Goal: Check status: Check status

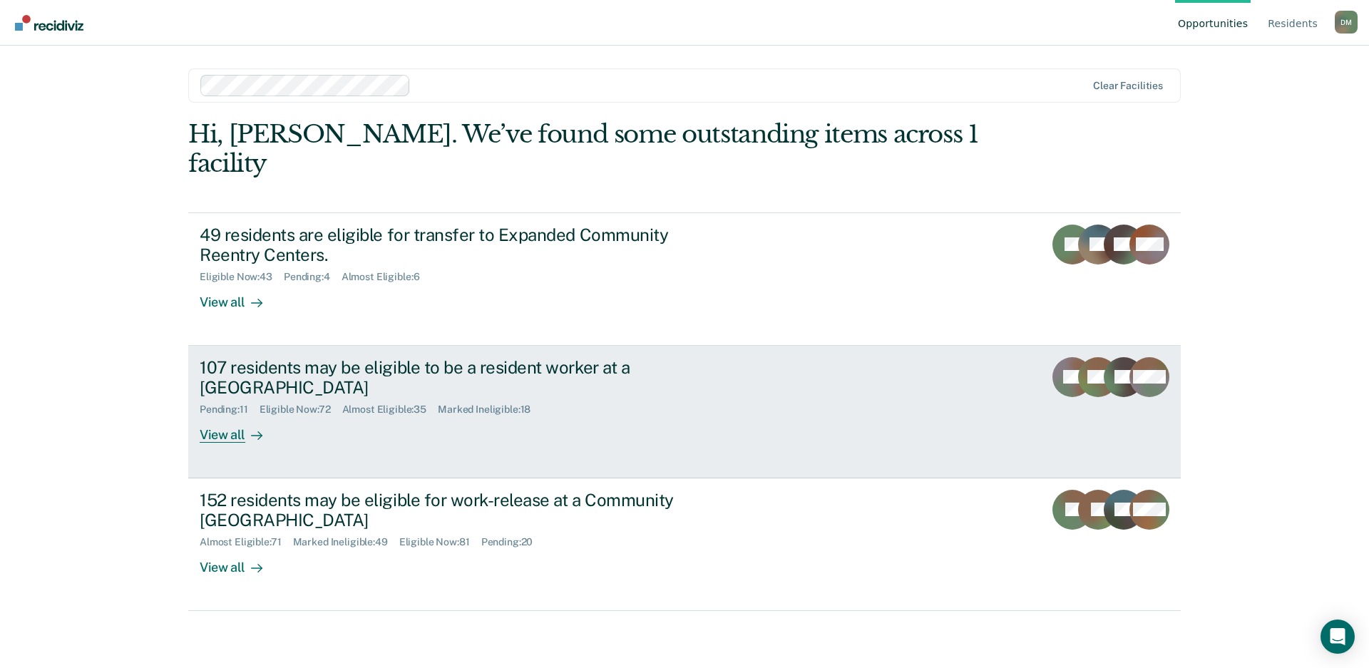
click at [489, 357] on div "107 residents may be eligible to be a resident worker at a [GEOGRAPHIC_DATA]" at bounding box center [450, 377] width 500 height 41
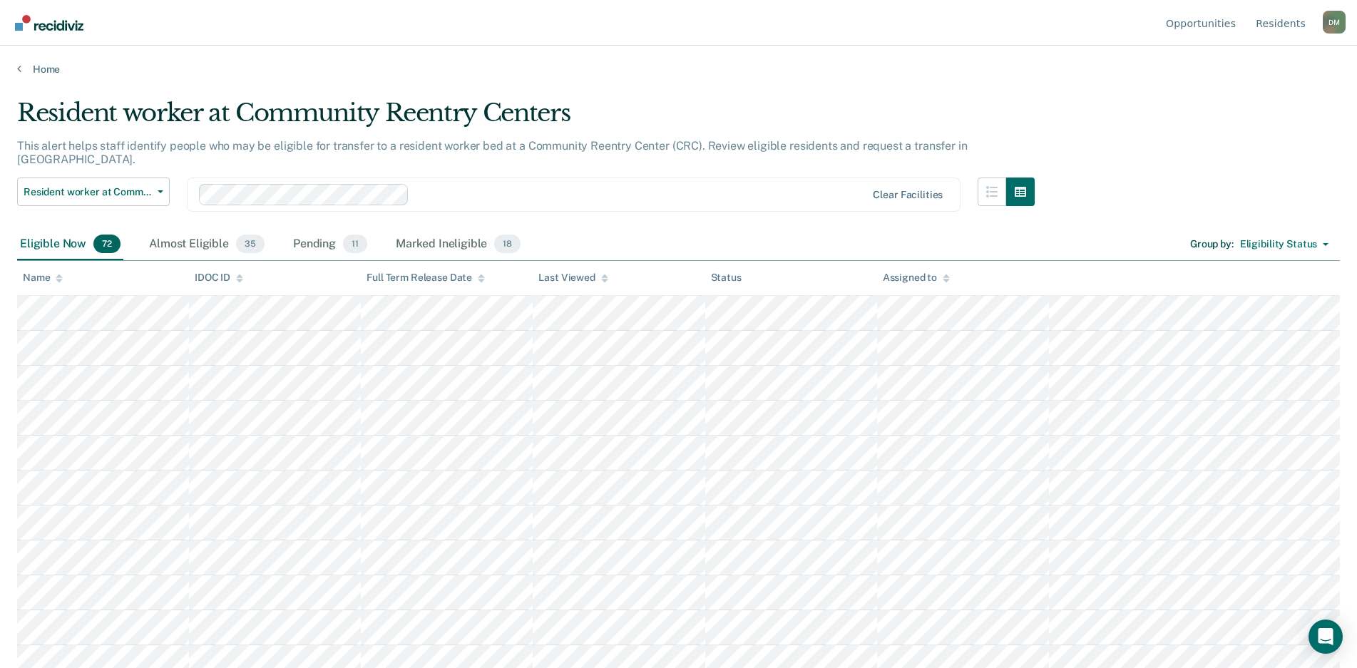
click at [603, 282] on div at bounding box center [604, 278] width 7 height 12
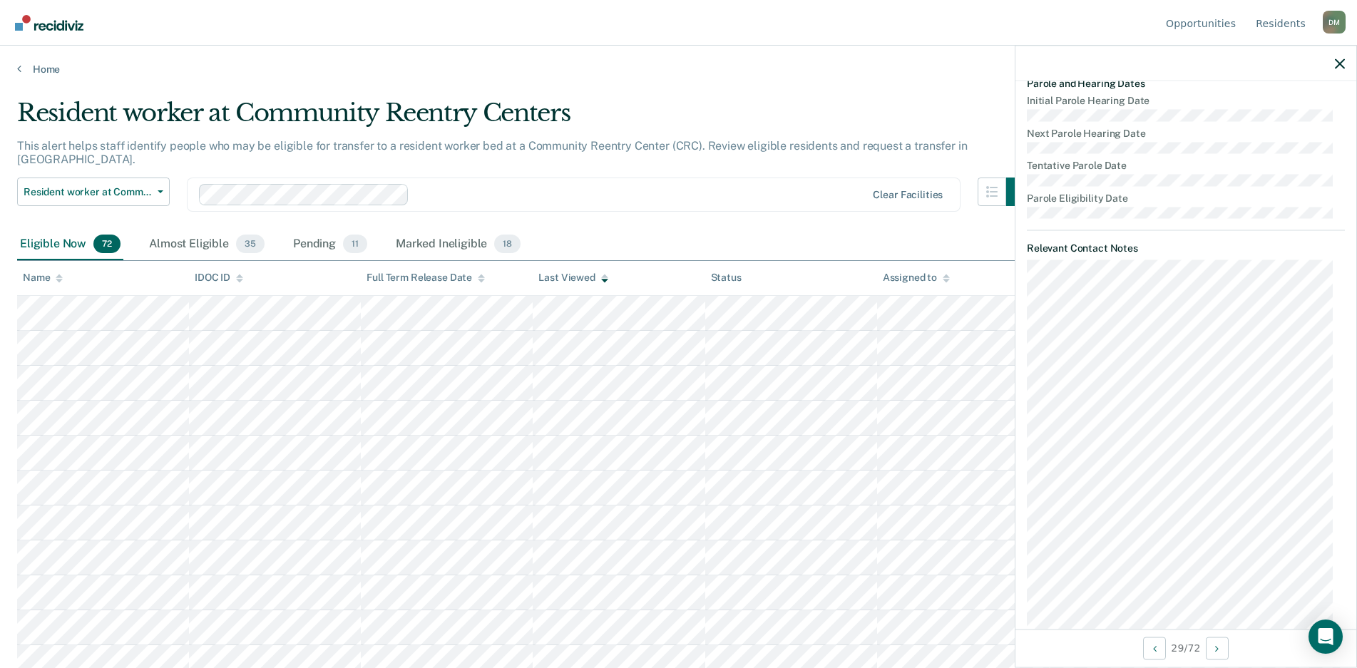
scroll to position [642, 0]
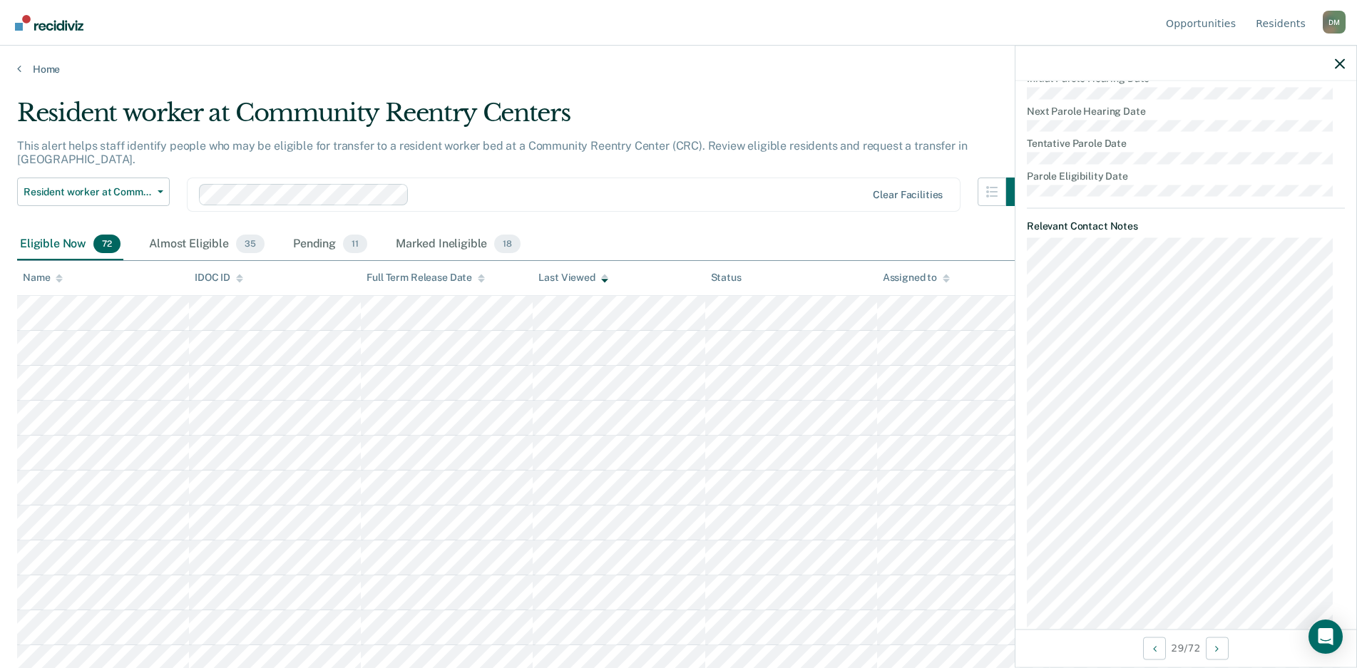
click at [806, 294] on th "Status" at bounding box center [791, 278] width 172 height 35
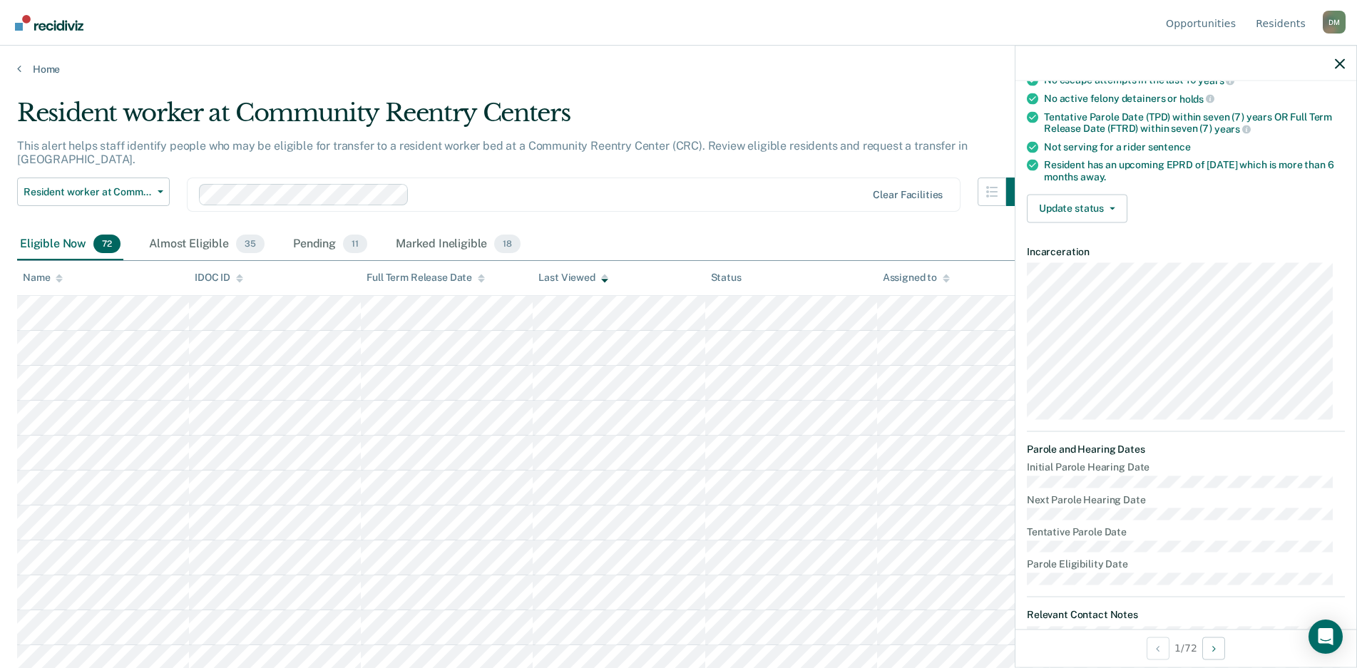
scroll to position [0, 0]
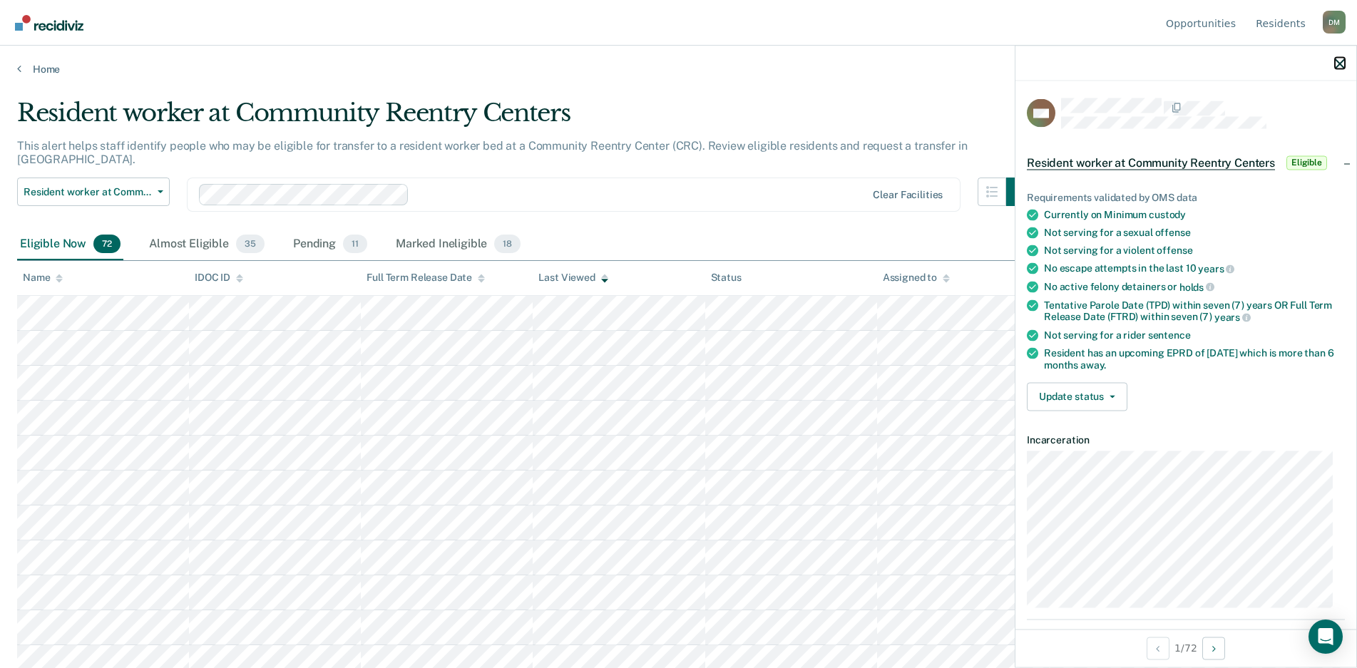
click at [1339, 63] on icon "button" at bounding box center [1340, 63] width 10 height 10
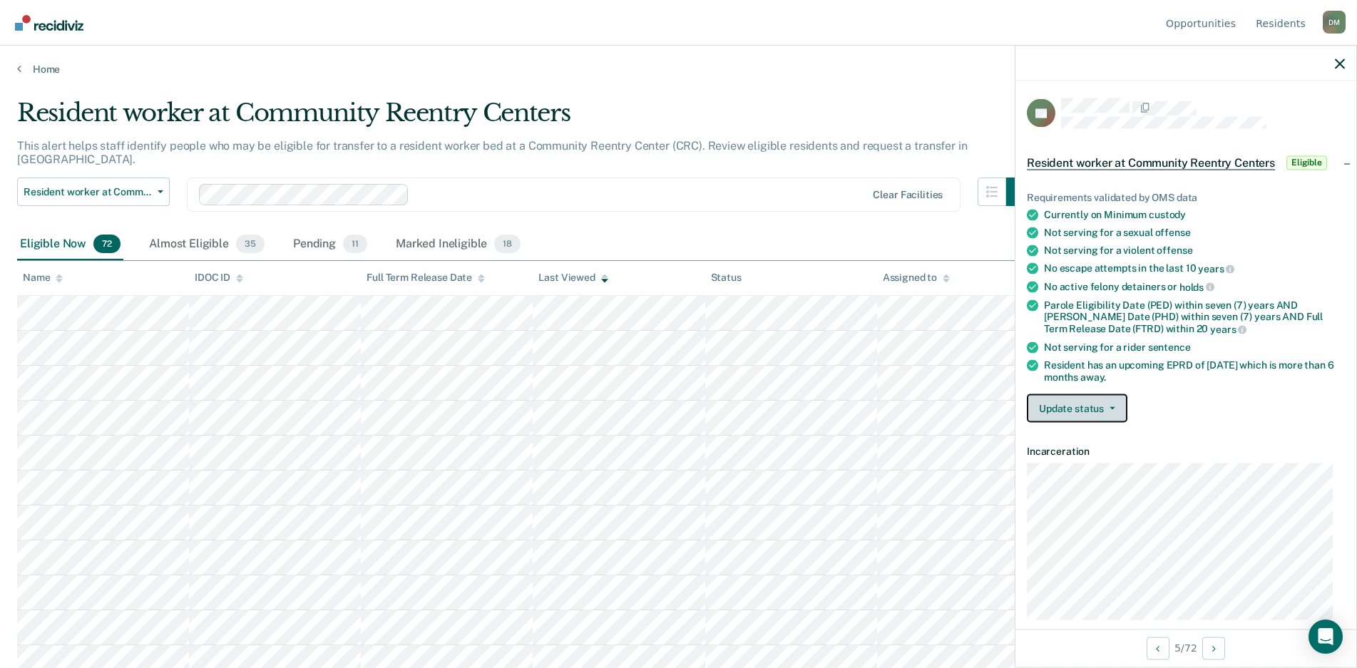
click at [1092, 418] on button "Update status" at bounding box center [1077, 408] width 101 height 29
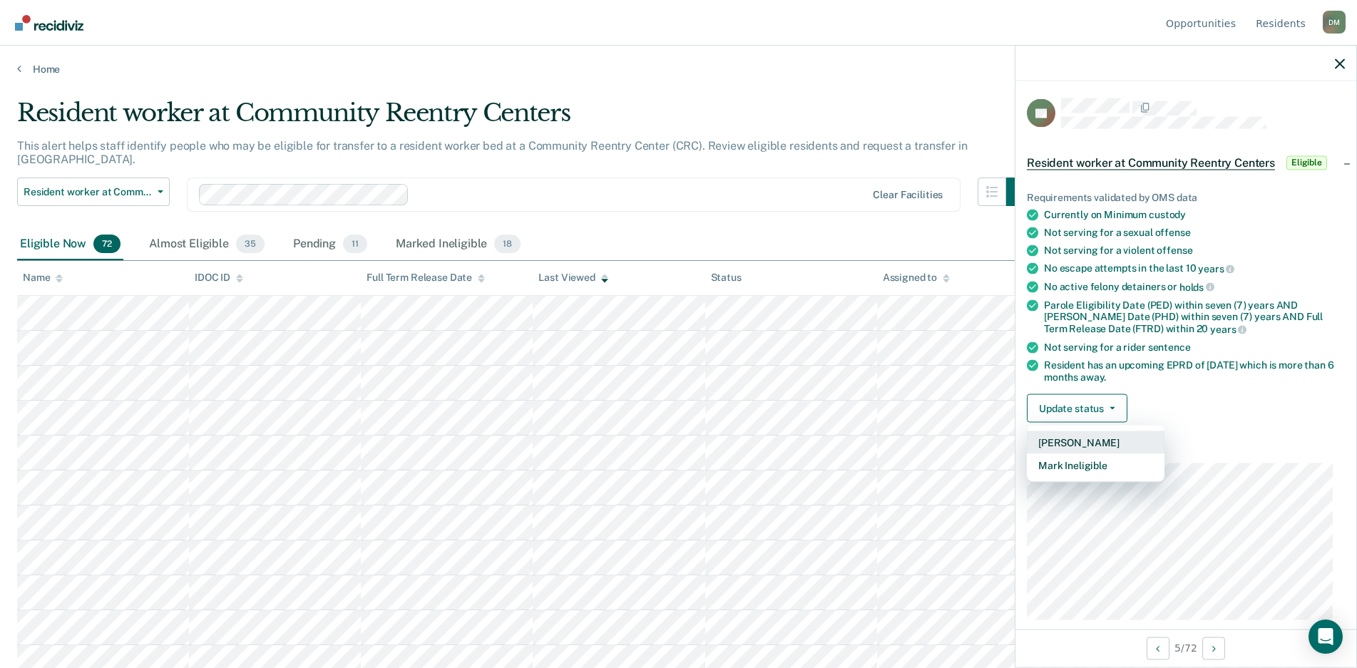
click at [1082, 441] on button "[PERSON_NAME]" at bounding box center [1096, 442] width 138 height 23
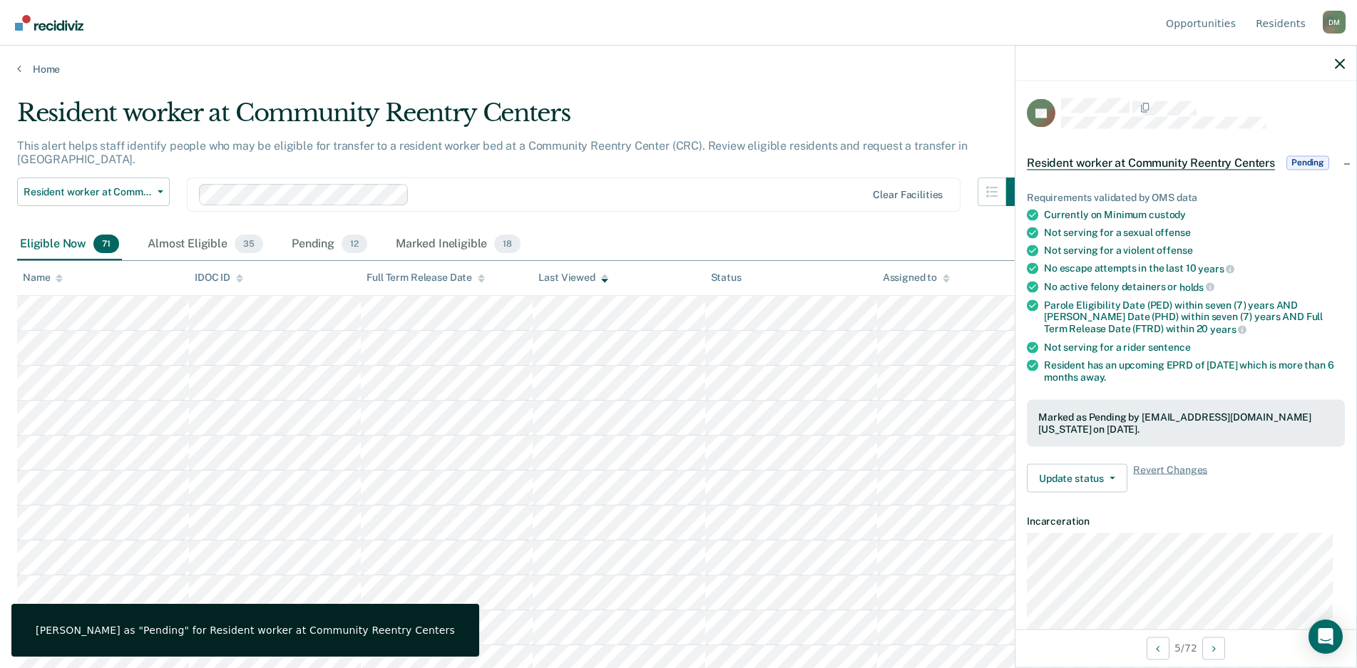
click at [944, 229] on div "Eligible Now 71 Almost Eligible 35 Pending 12 Marked Ineligible 18 Group by : E…" at bounding box center [678, 245] width 1322 height 32
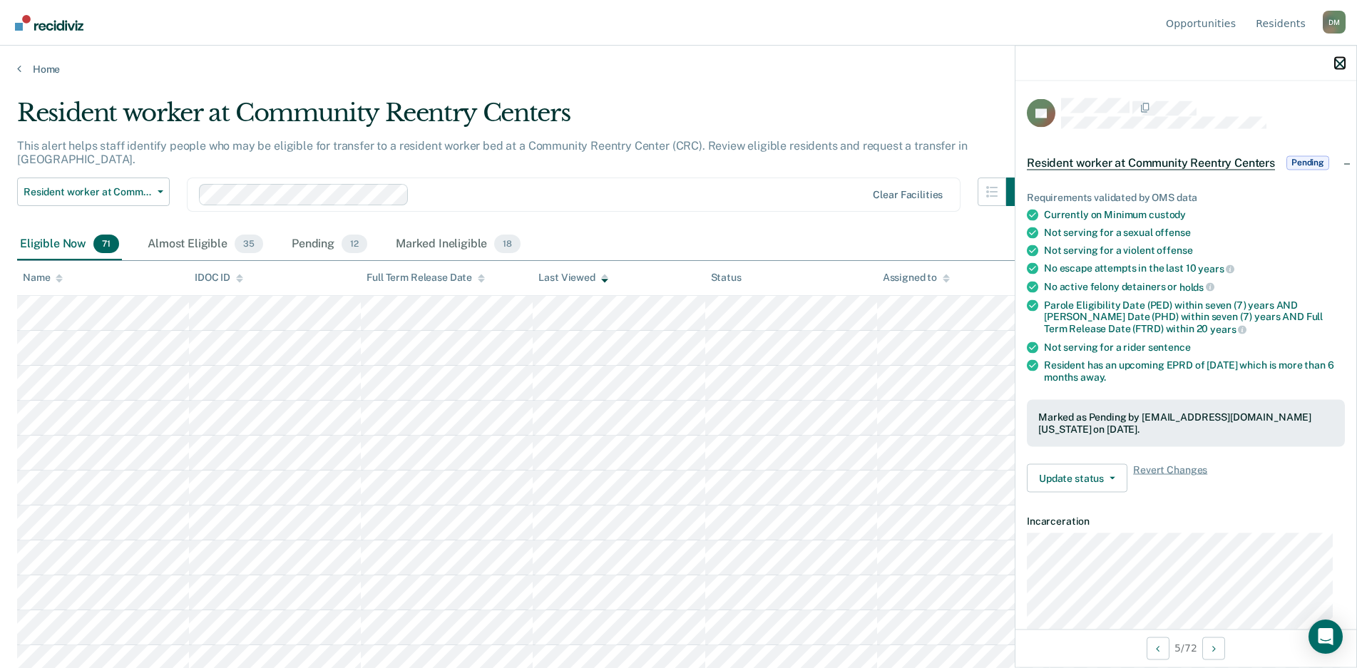
click at [1342, 68] on icon "button" at bounding box center [1340, 63] width 10 height 10
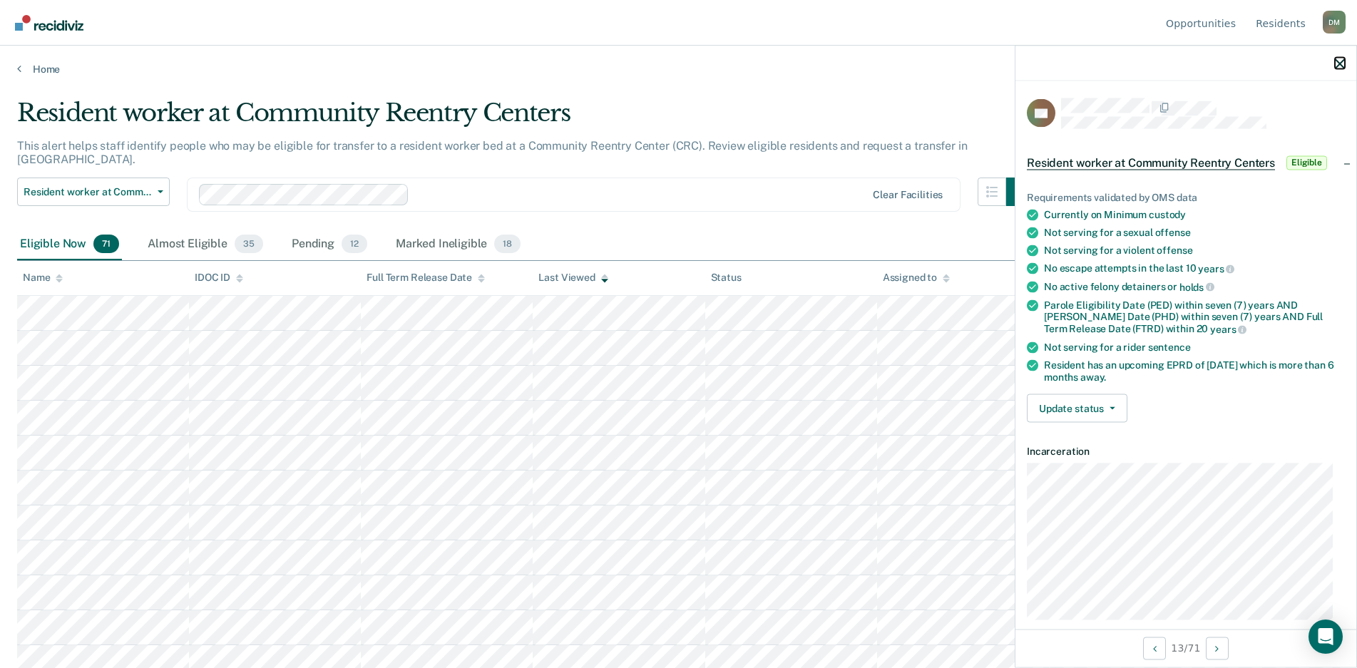
click at [1338, 63] on icon "button" at bounding box center [1340, 63] width 10 height 10
click at [1342, 61] on icon "button" at bounding box center [1340, 63] width 10 height 10
click at [1337, 65] on icon "button" at bounding box center [1340, 63] width 10 height 10
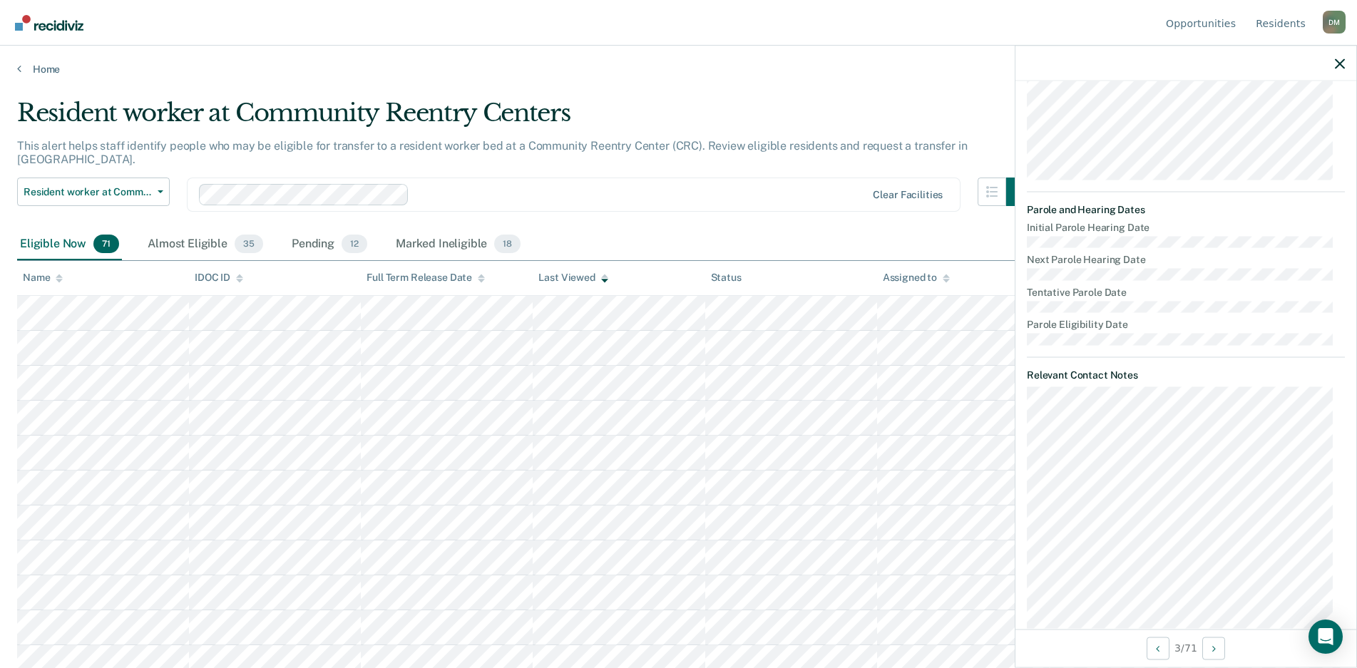
scroll to position [465, 0]
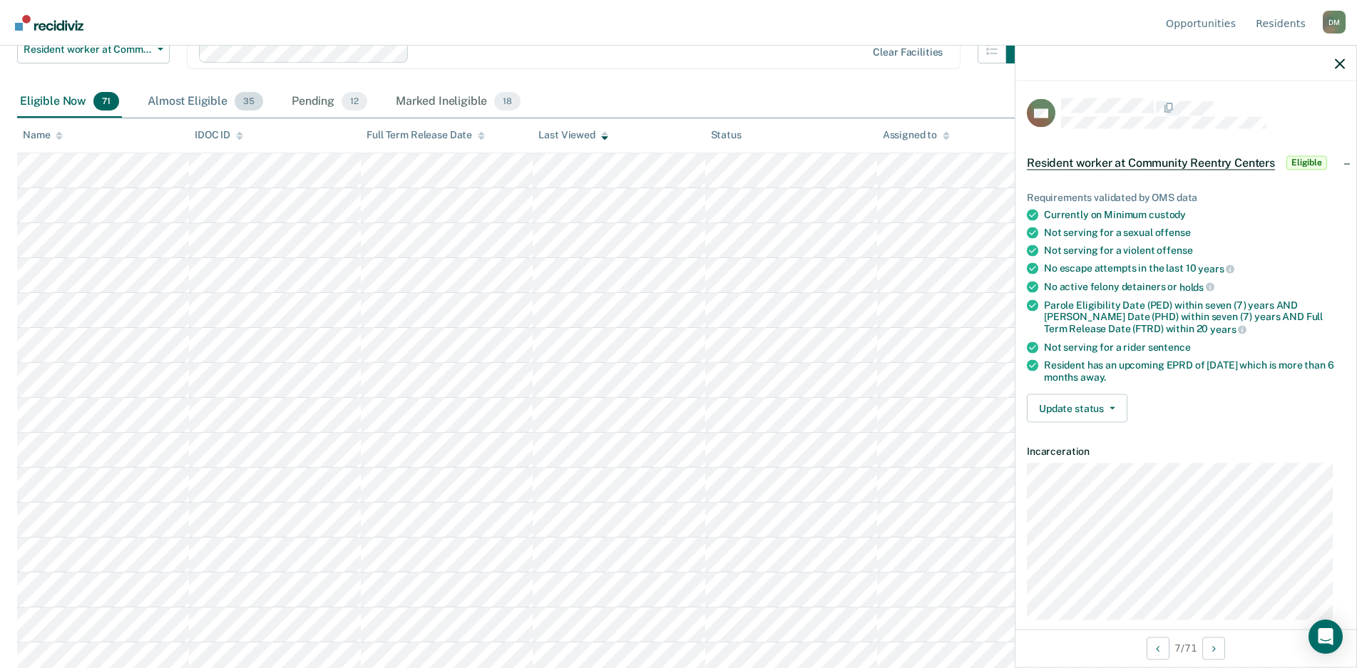
click at [180, 91] on div "Almost Eligible 35" at bounding box center [205, 101] width 121 height 31
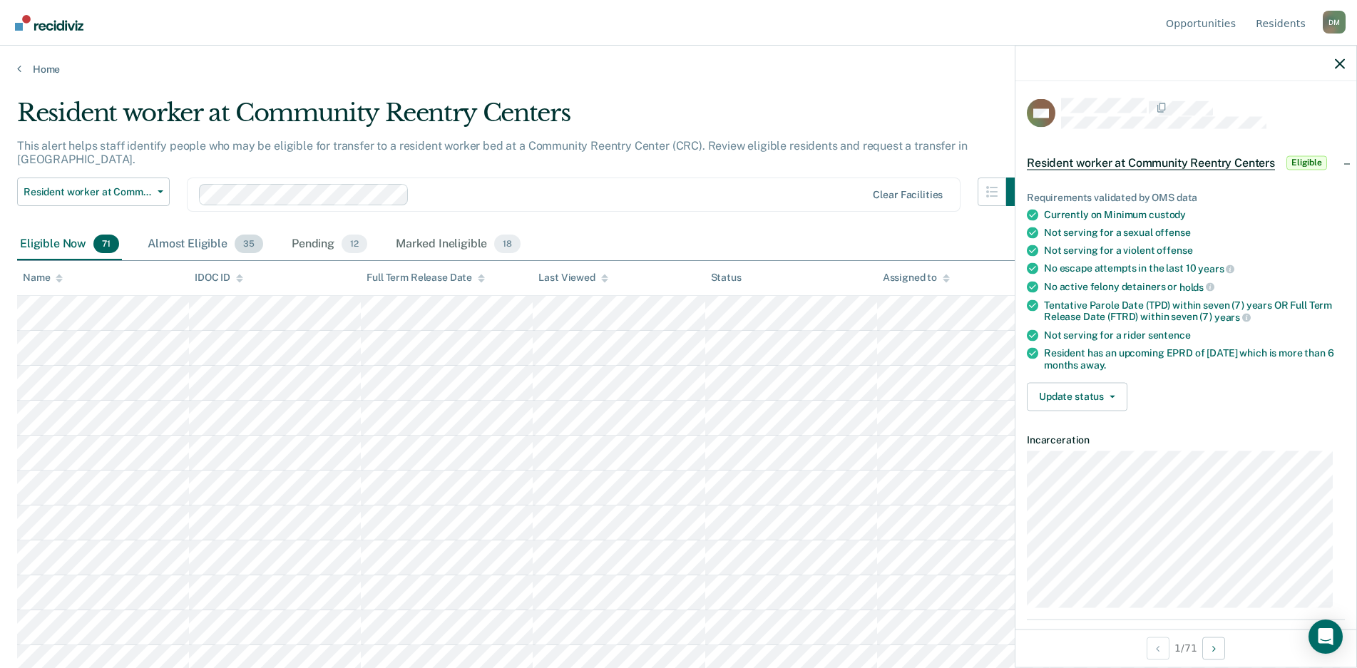
click at [187, 229] on div "Almost Eligible 35" at bounding box center [205, 244] width 121 height 31
click at [1347, 58] on div at bounding box center [1185, 64] width 341 height 36
click at [1340, 62] on icon "button" at bounding box center [1340, 63] width 10 height 10
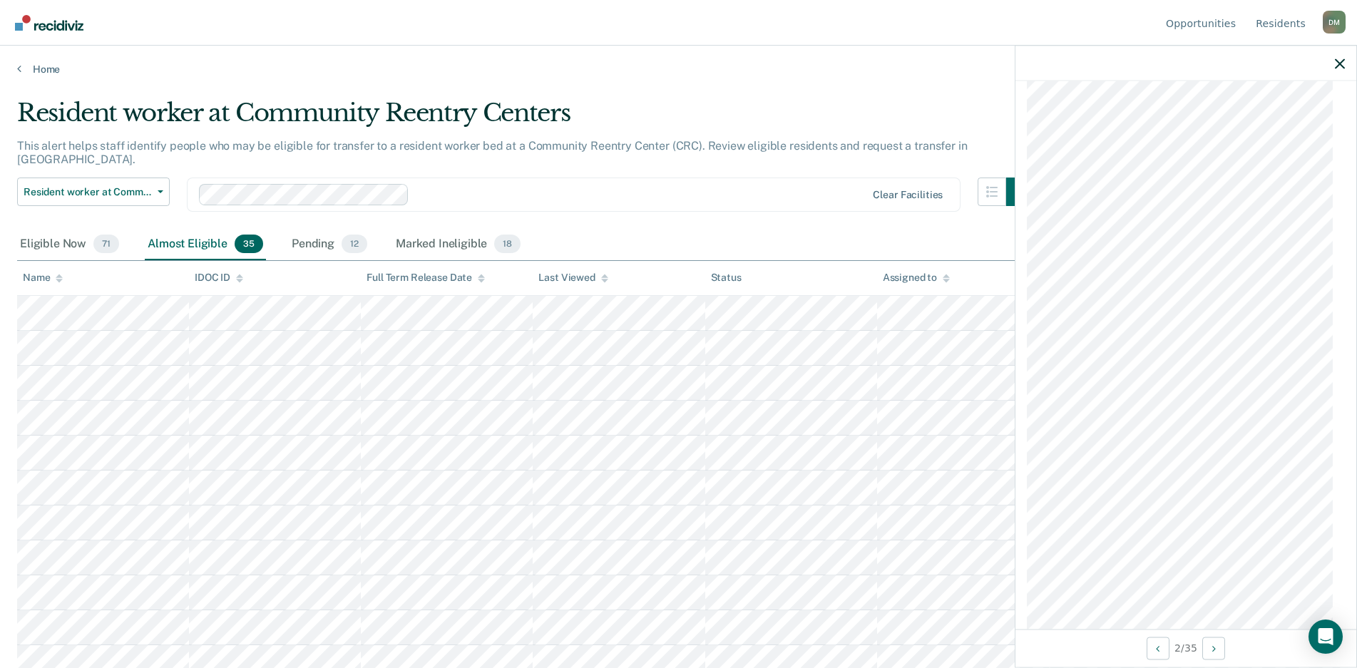
scroll to position [884, 0]
click at [1335, 67] on icon "button" at bounding box center [1340, 63] width 10 height 10
